Goal: Task Accomplishment & Management: Complete application form

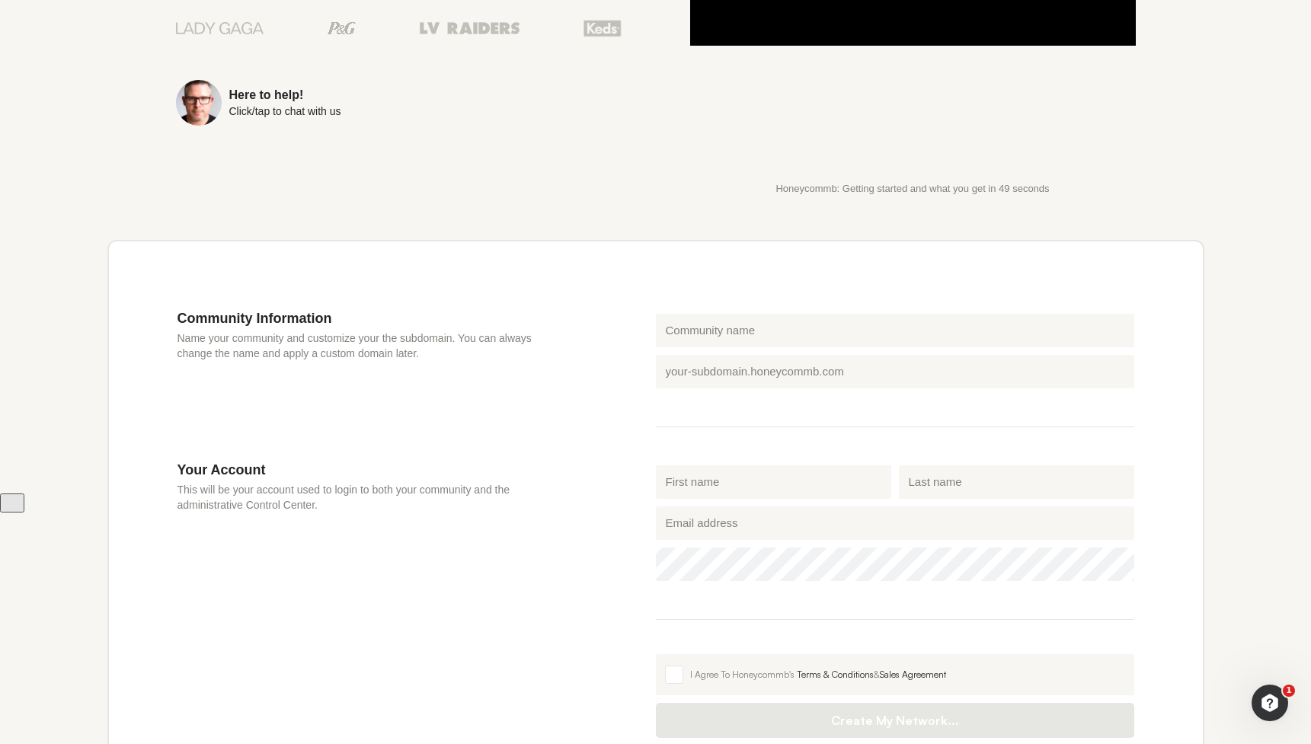
scroll to position [283, 0]
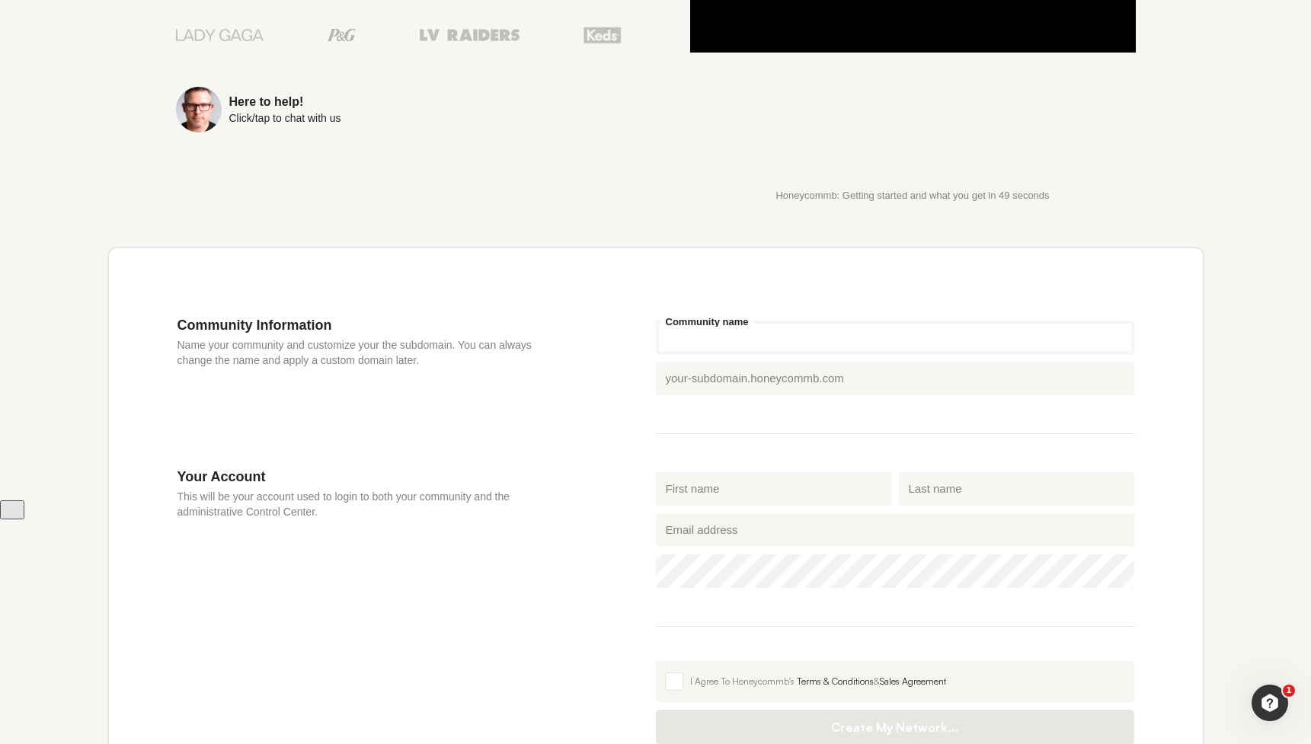
click at [710, 331] on input "Community name" at bounding box center [895, 338] width 478 height 34
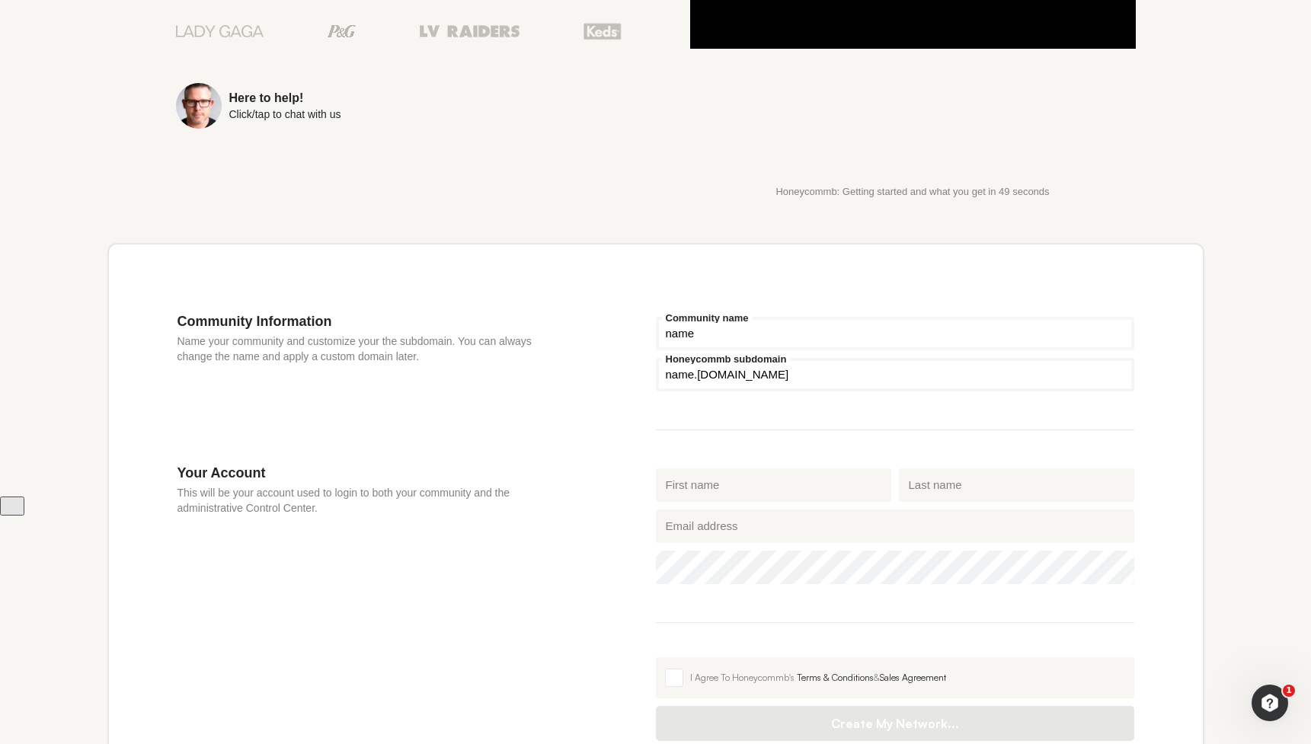
type input "name"
click at [693, 375] on input "Honeycommb subdomain" at bounding box center [895, 375] width 478 height 34
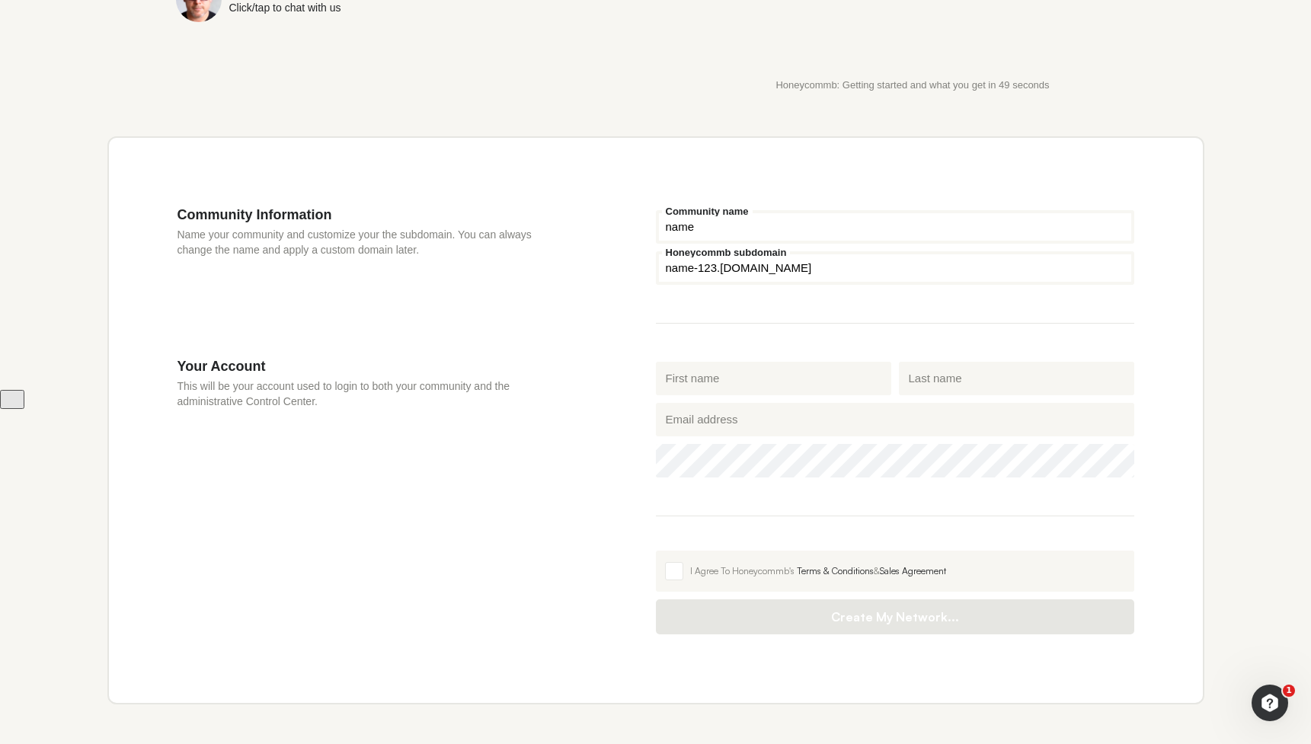
scroll to position [388, 0]
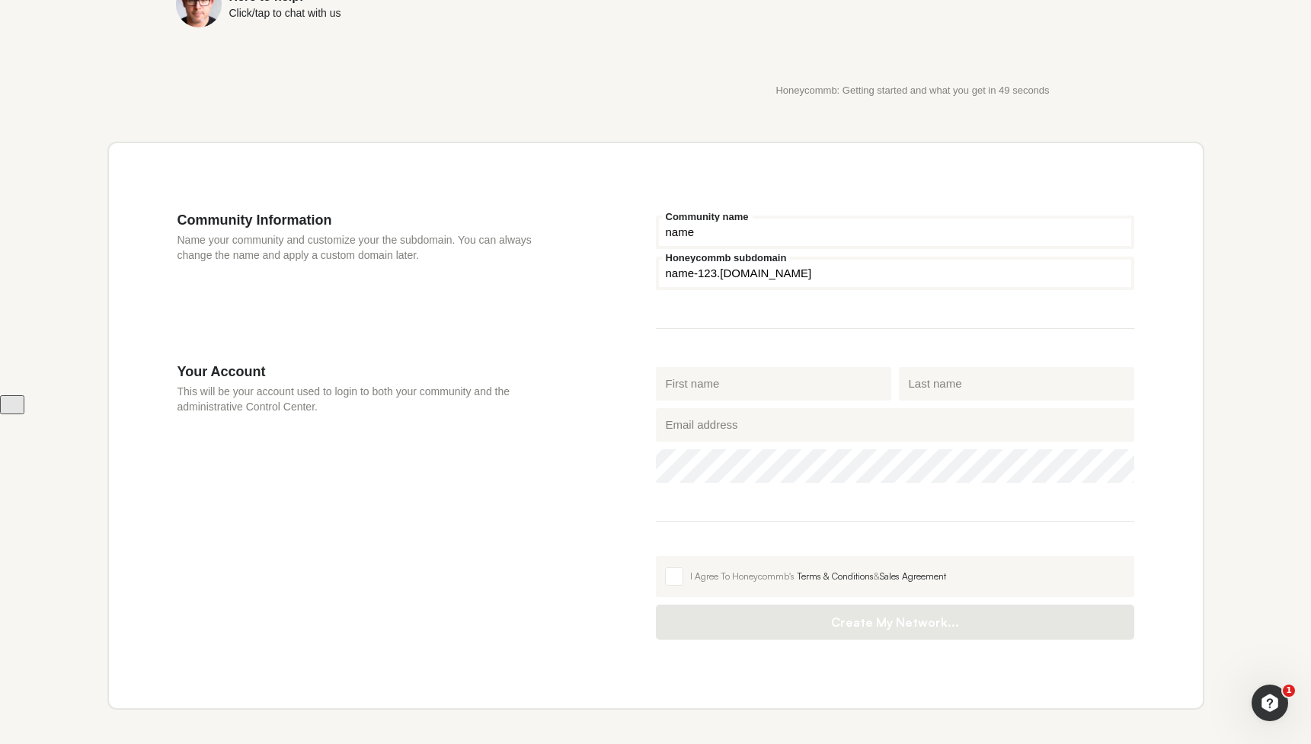
type input "name-123"
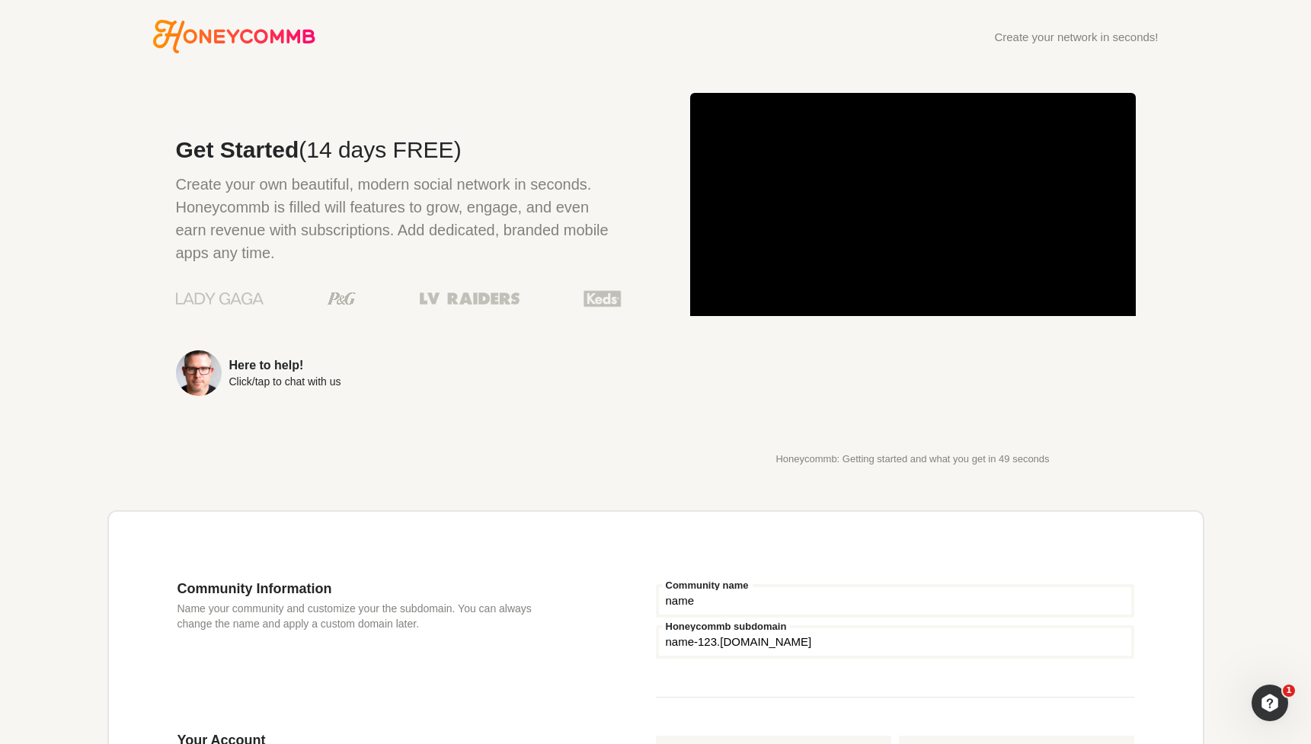
scroll to position [0, 0]
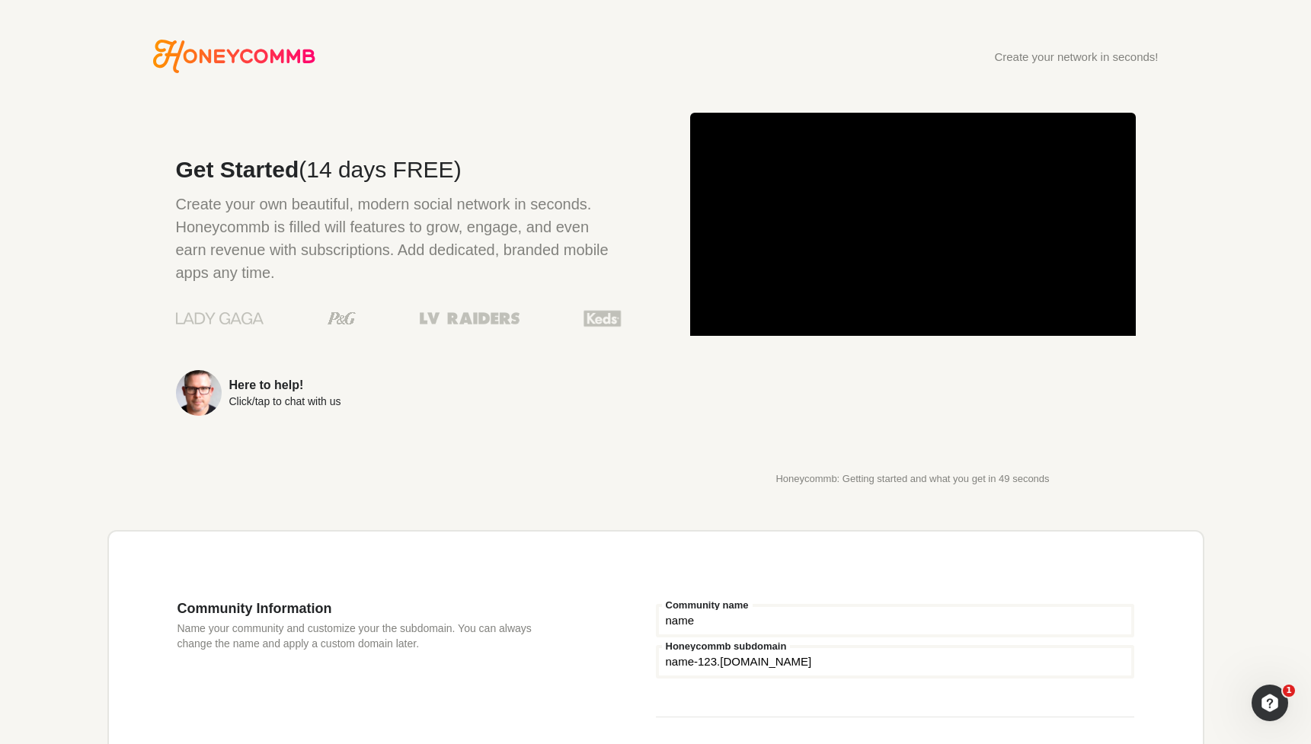
click at [288, 216] on p "Create your own beautiful, modern social network in seconds. Honeycommb is fill…" at bounding box center [398, 238] width 445 height 91
